Goal: Task Accomplishment & Management: Manage account settings

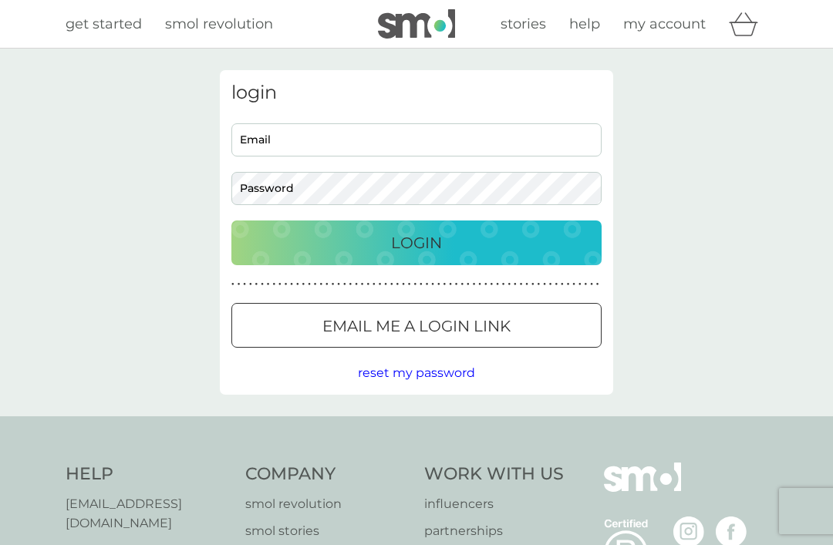
click at [415, 154] on input "Email" at bounding box center [416, 139] width 370 height 33
type input "[EMAIL_ADDRESS][DOMAIN_NAME]"
click at [416, 242] on button "Login" at bounding box center [416, 242] width 370 height 45
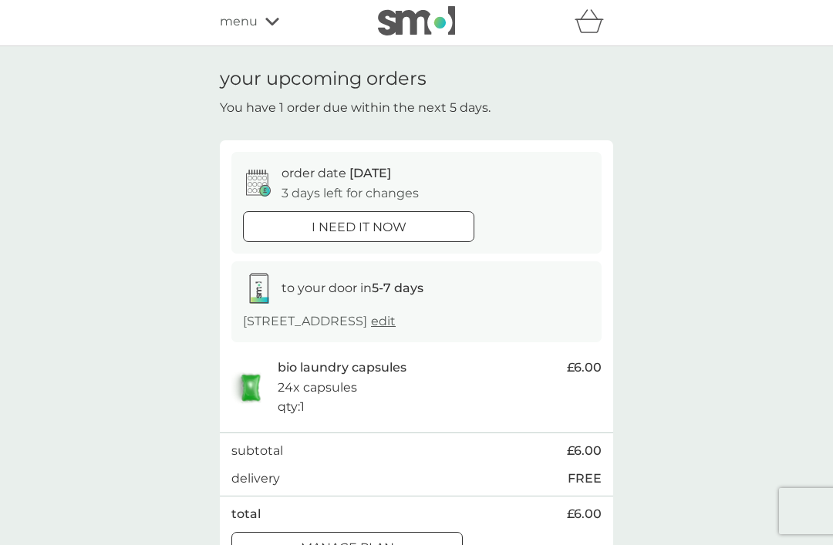
scroll to position [5, 0]
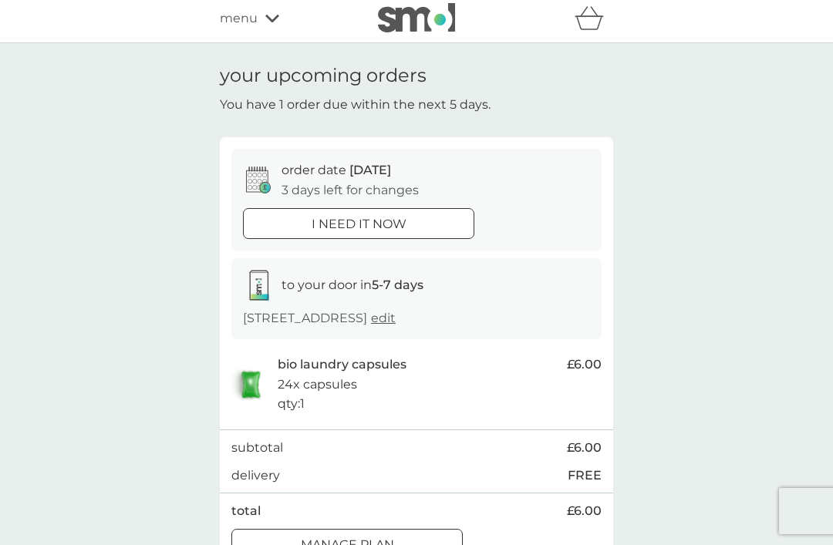
click at [397, 539] on div "Manage plan" at bounding box center [347, 545] width 230 height 20
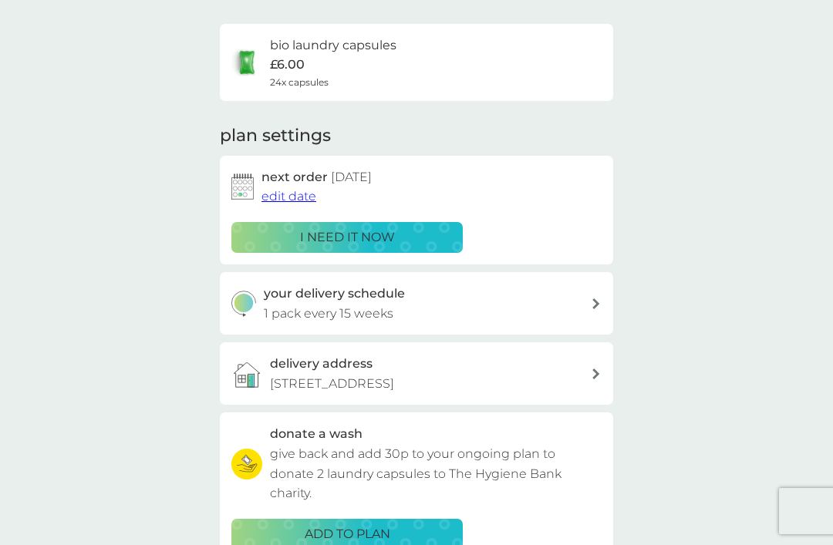
scroll to position [103, 0]
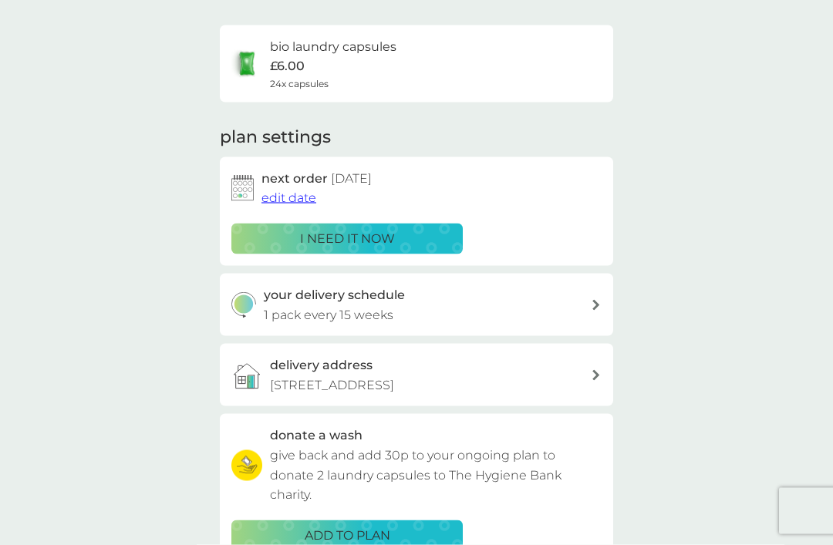
click at [584, 308] on div "your delivery schedule 1 pack every 15 weeks" at bounding box center [428, 304] width 328 height 39
select select "105"
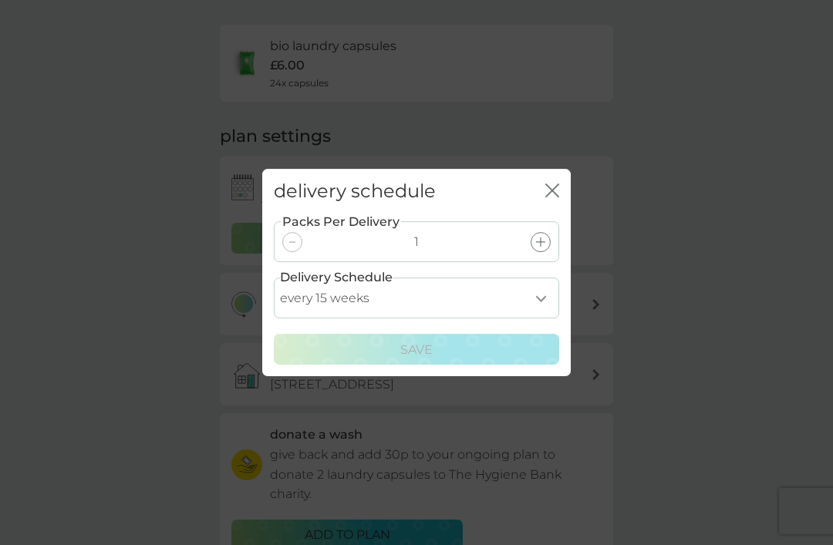
click at [557, 197] on icon "close" at bounding box center [552, 190] width 14 height 14
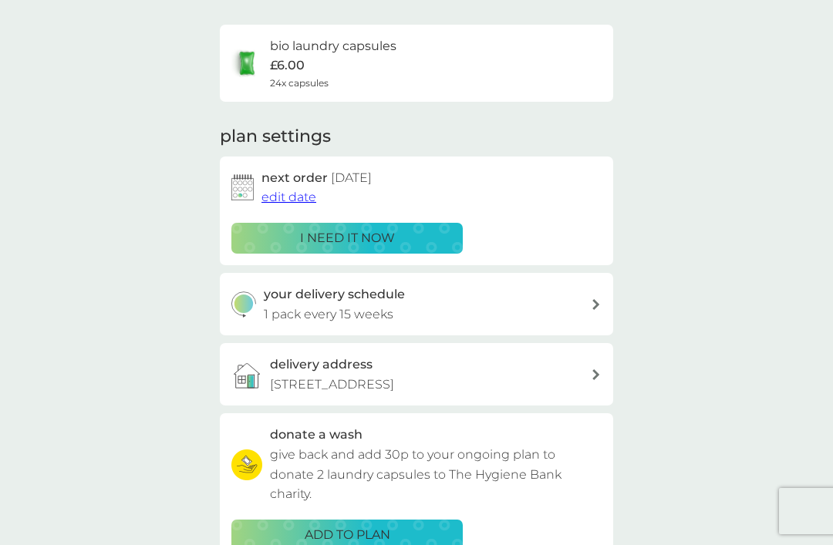
click at [286, 187] on button "edit date" at bounding box center [288, 197] width 55 height 20
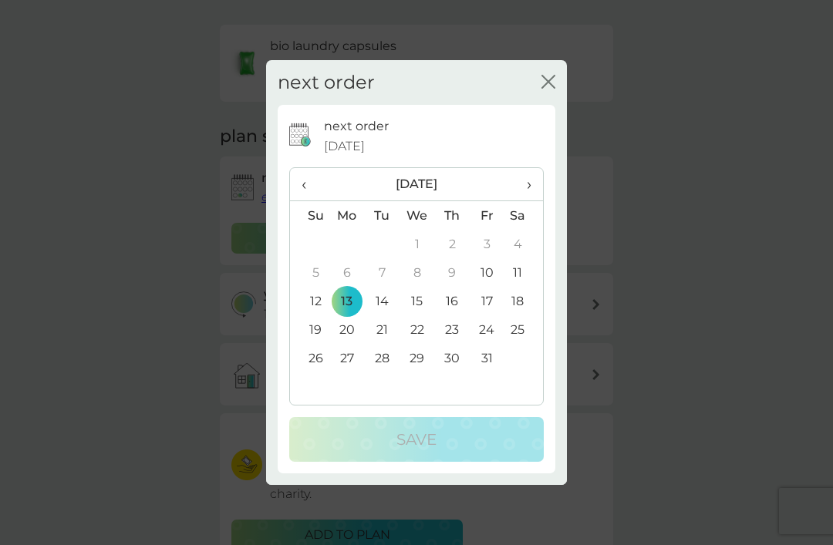
click at [520, 200] on span "›" at bounding box center [523, 184] width 15 height 32
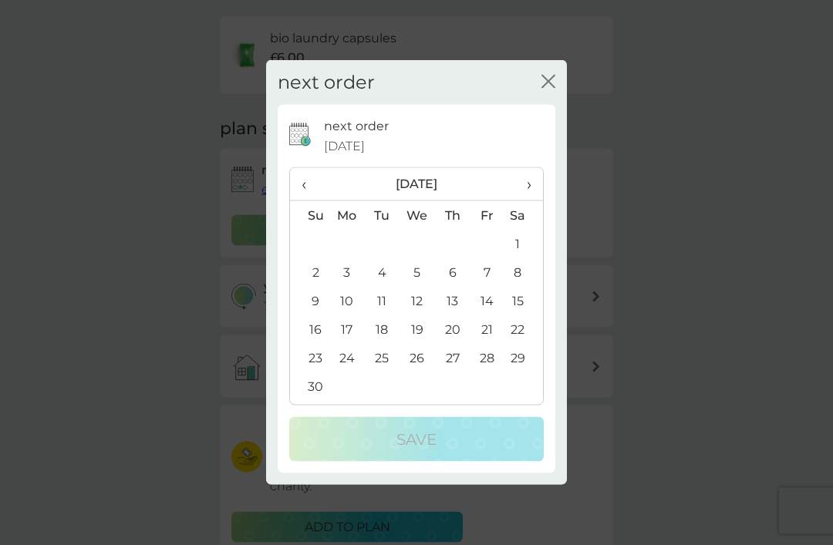
click at [522, 315] on td "15" at bounding box center [523, 301] width 39 height 29
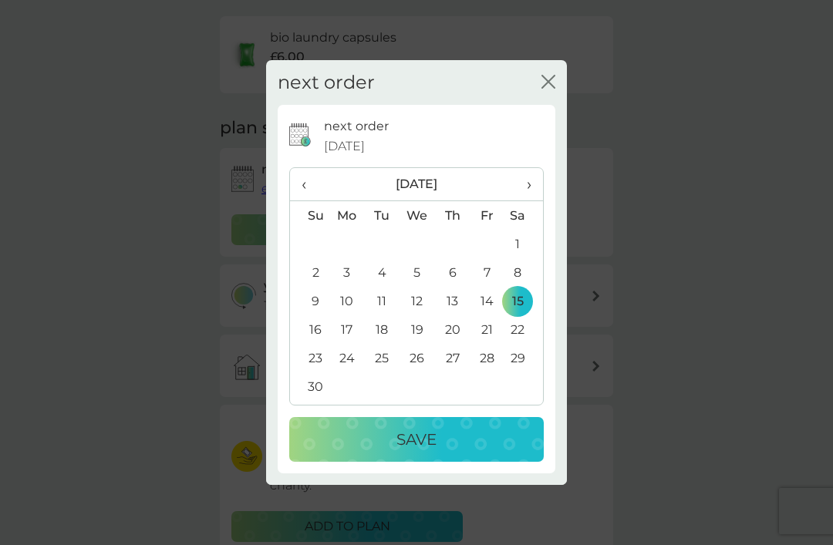
click at [441, 452] on div "Save" at bounding box center [416, 439] width 224 height 25
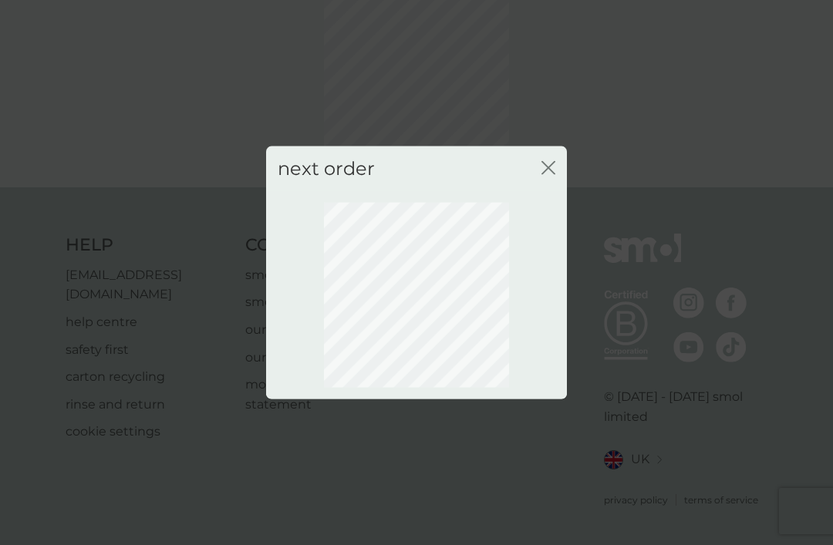
scroll to position [51, 0]
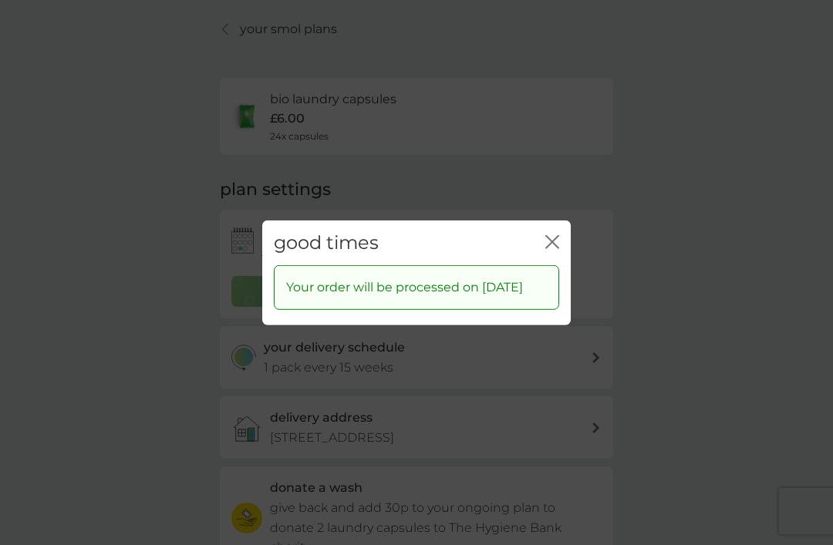
click at [695, 456] on div "good times close Your order will be processed on 15 Nov 2025" at bounding box center [416, 272] width 833 height 545
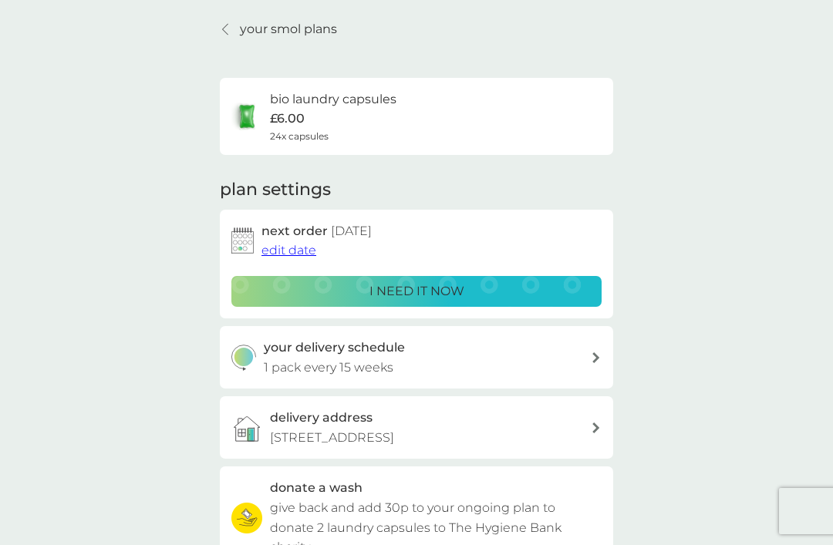
scroll to position [29, 0]
